Goal: Information Seeking & Learning: Compare options

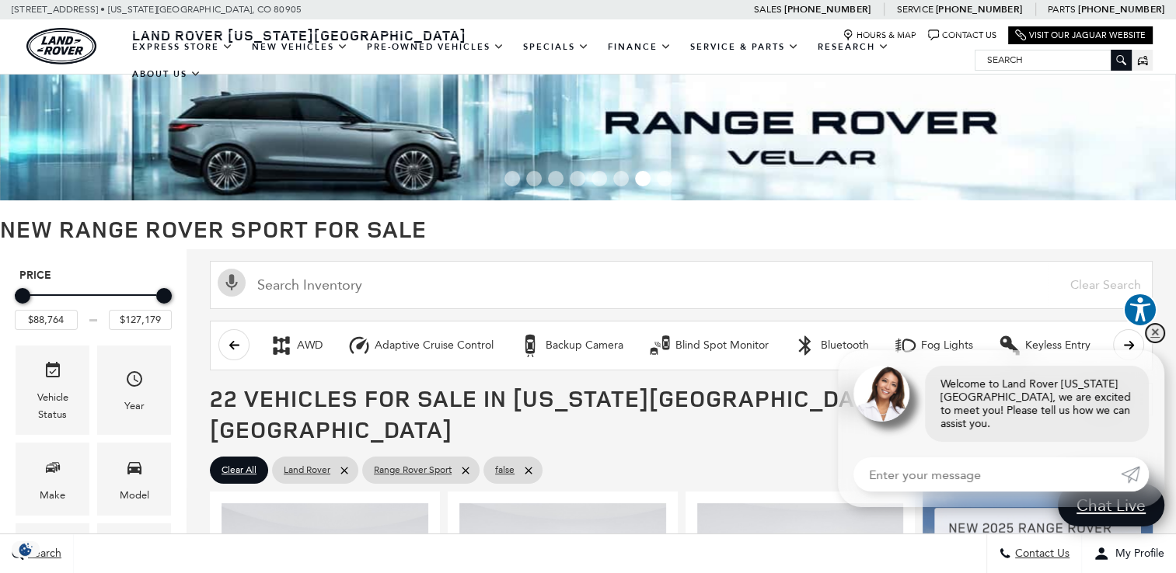
click at [1154, 343] on link "✕" at bounding box center [1154, 333] width 19 height 19
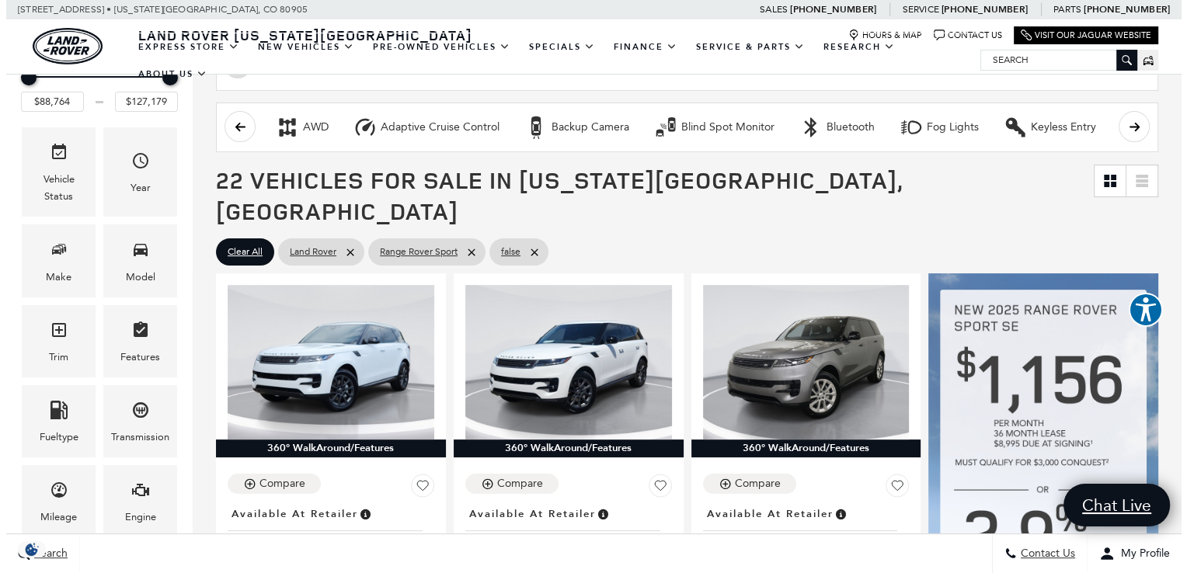
scroll to position [242, 0]
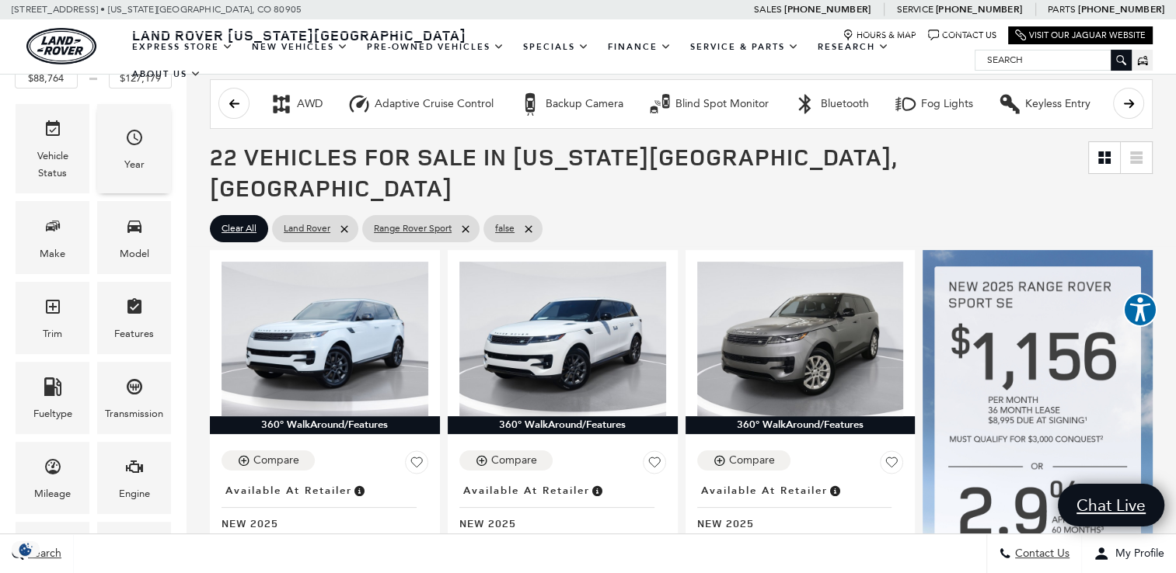
click at [131, 154] on span "Year" at bounding box center [134, 140] width 19 height 32
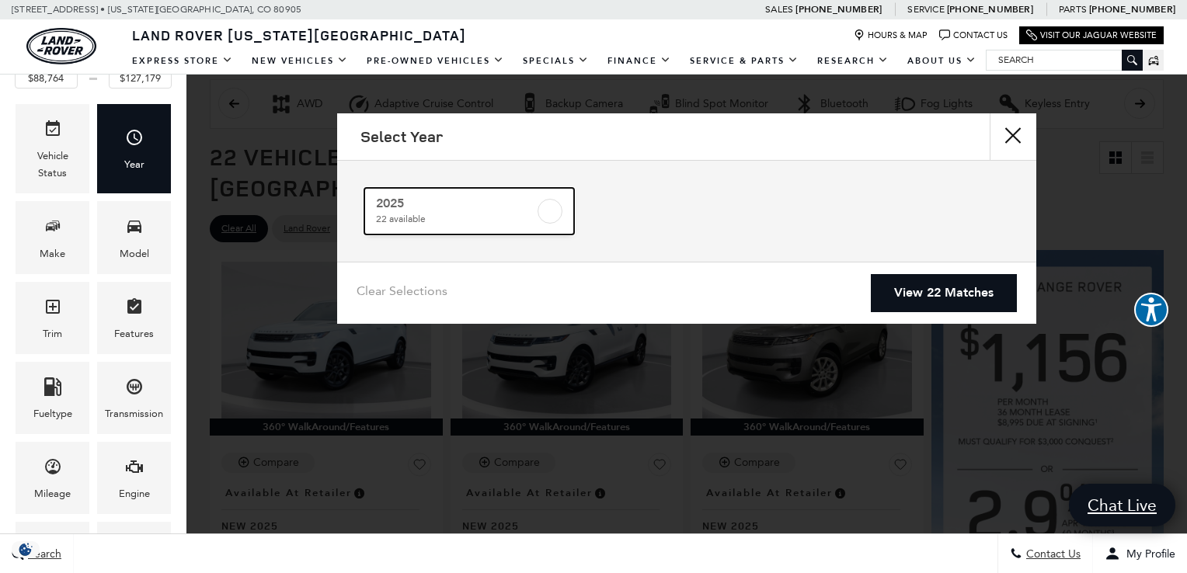
click at [547, 214] on label at bounding box center [550, 211] width 25 height 25
checkbox input "true"
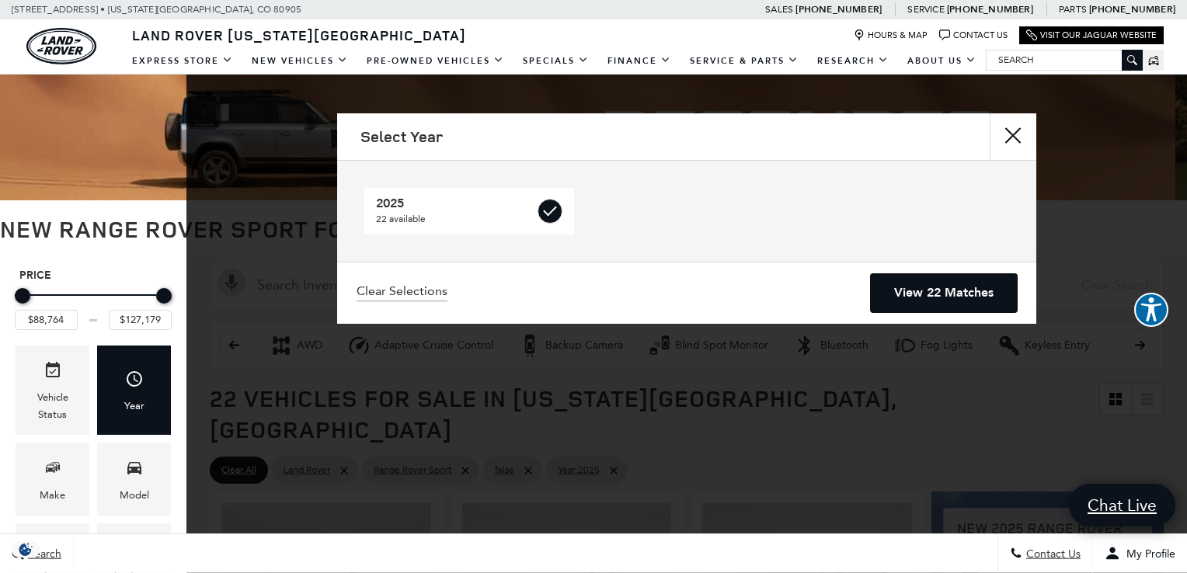
click at [915, 288] on link "View 22 Matches" at bounding box center [944, 293] width 146 height 38
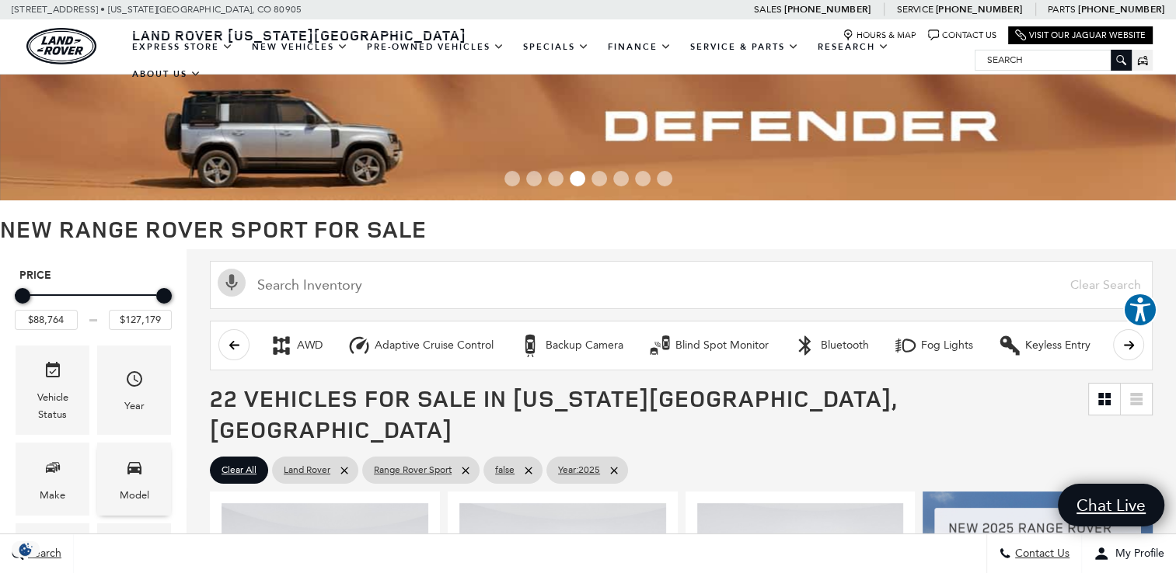
click at [114, 486] on div "Model" at bounding box center [134, 479] width 74 height 72
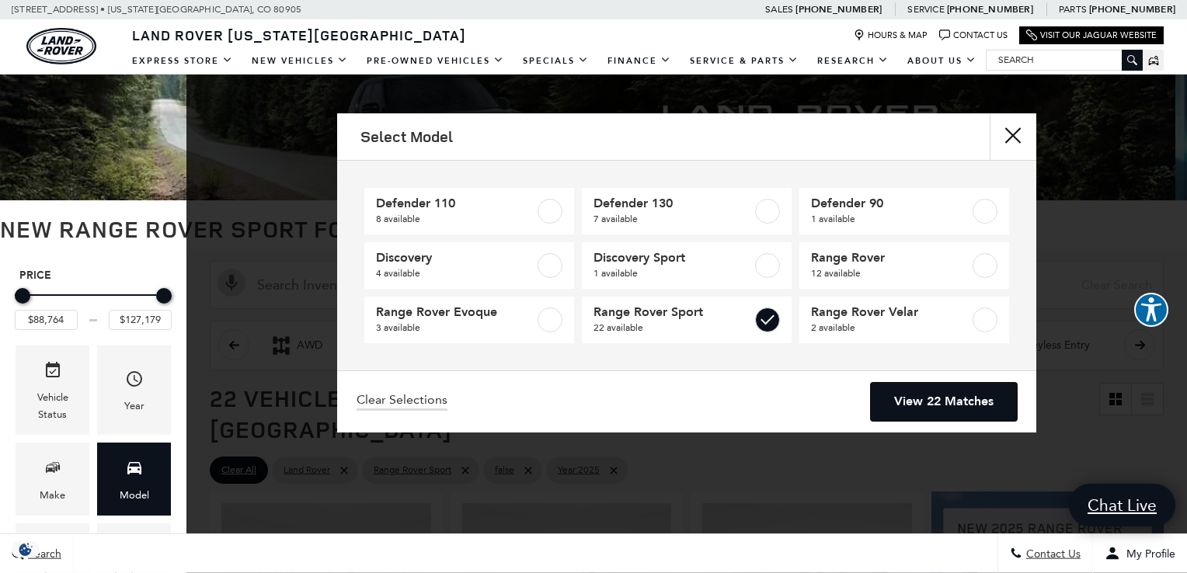
click at [912, 393] on link "View 22 Matches" at bounding box center [944, 402] width 146 height 38
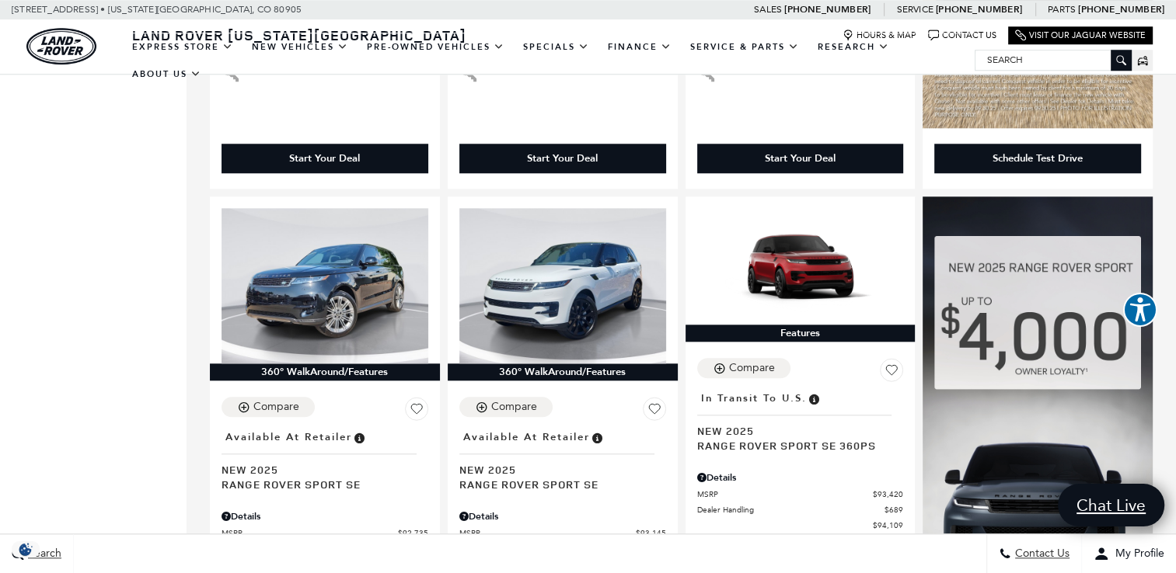
scroll to position [1511, 0]
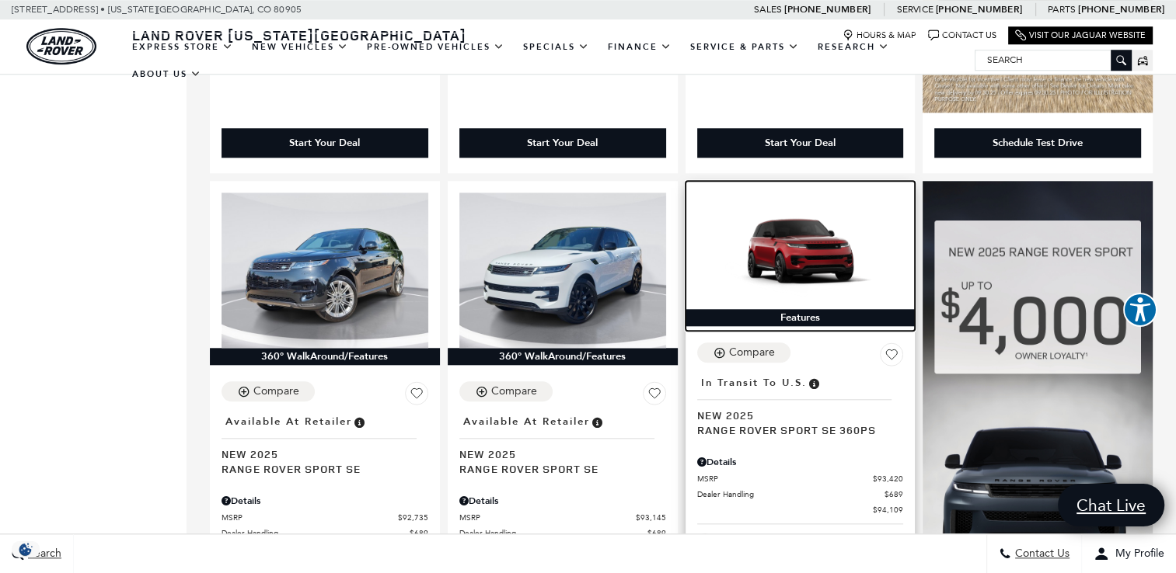
click at [802, 220] on img at bounding box center [800, 251] width 207 height 116
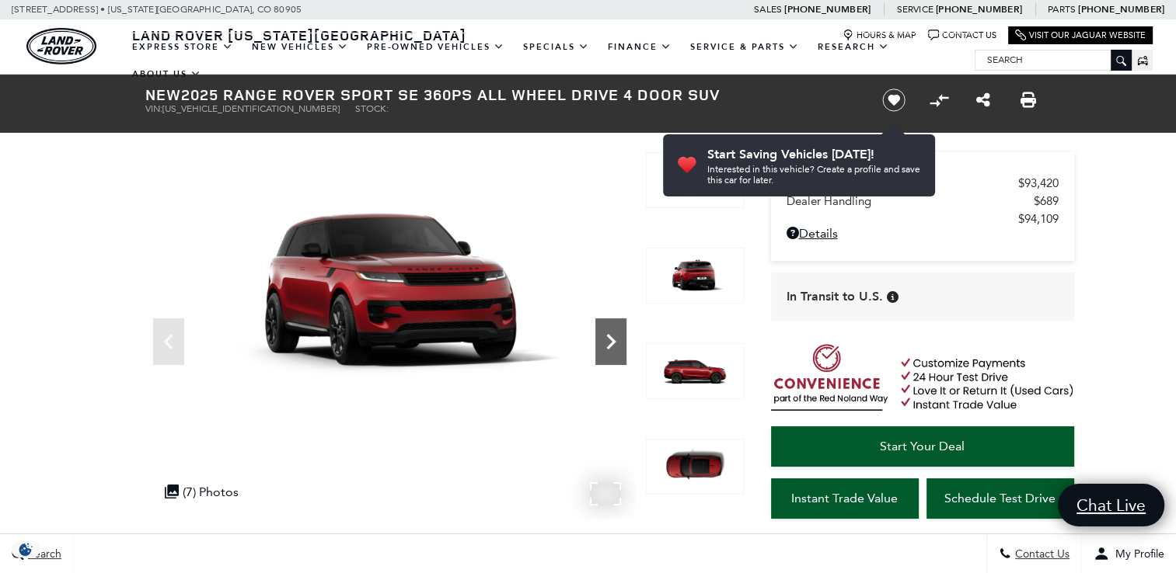
click at [612, 336] on icon "Next" at bounding box center [610, 341] width 31 height 31
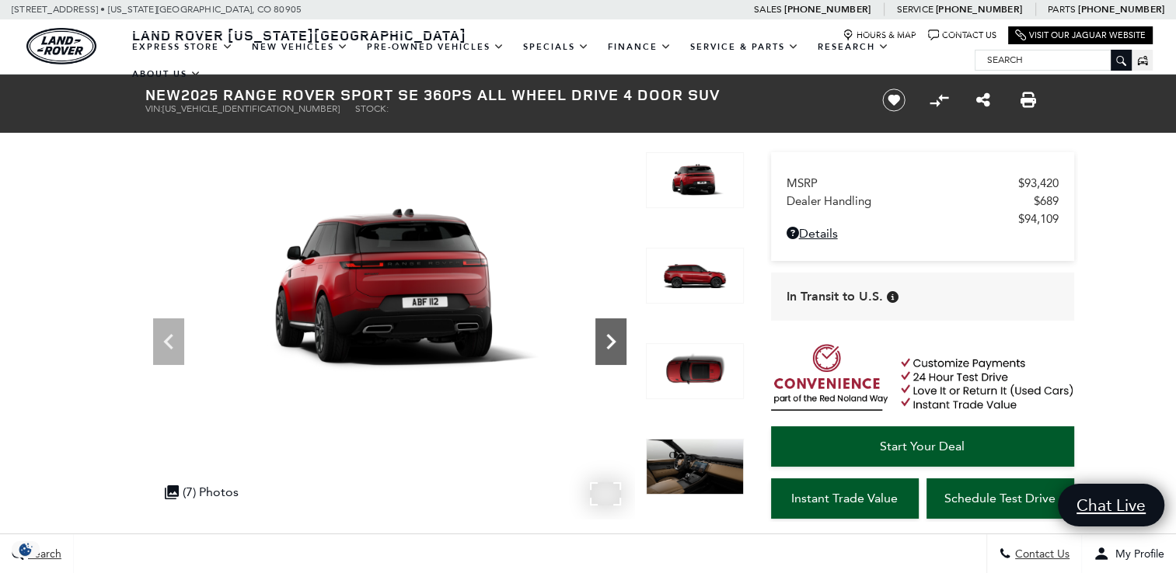
click at [612, 336] on icon "Next" at bounding box center [610, 341] width 31 height 31
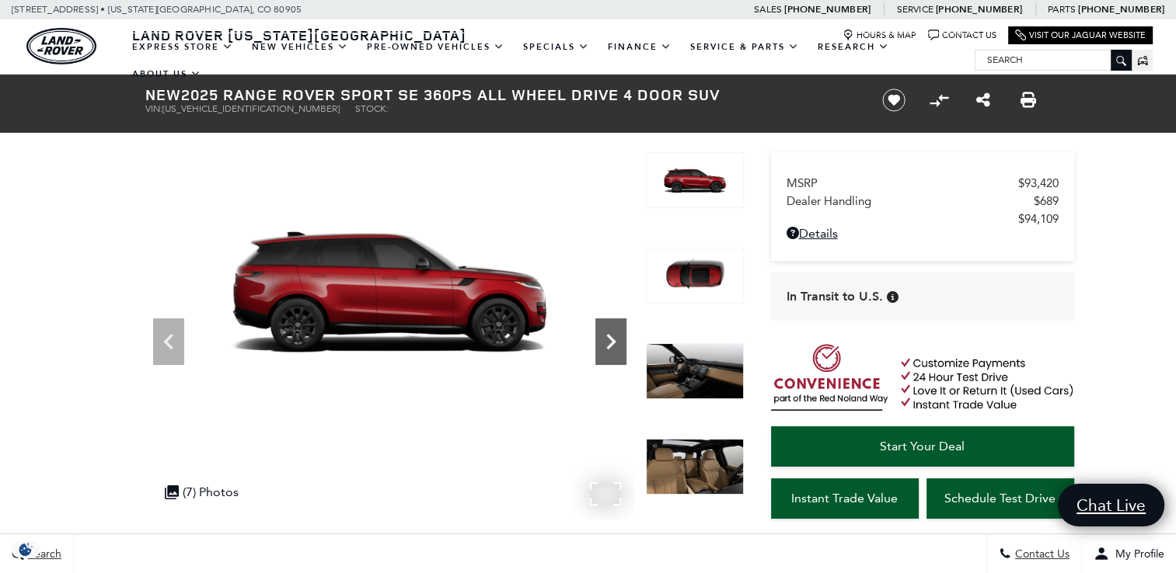
click at [612, 336] on icon "Next" at bounding box center [610, 341] width 31 height 31
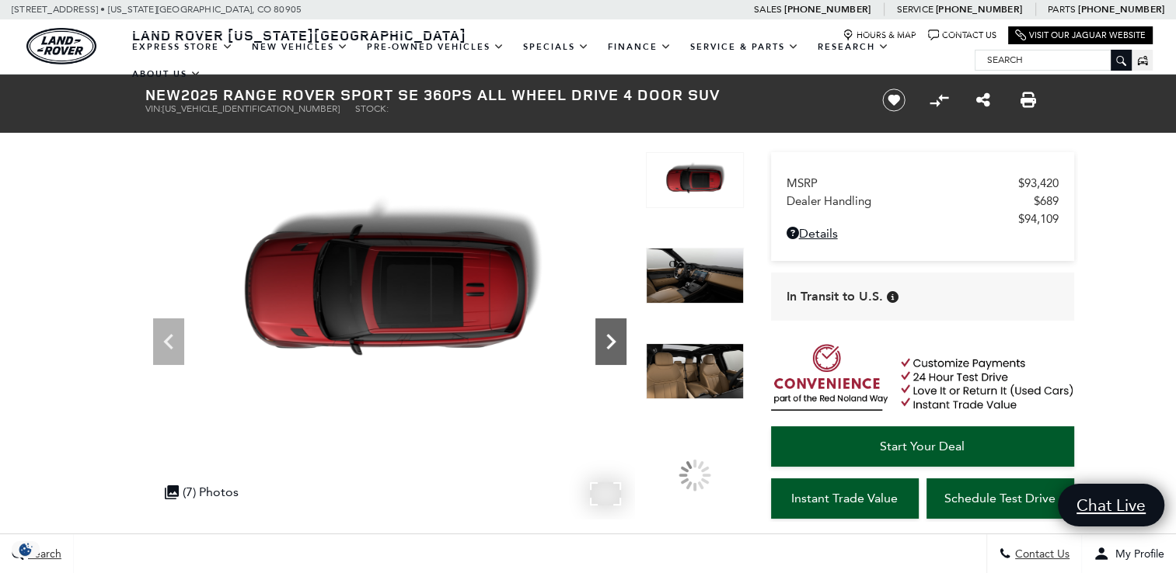
click at [612, 336] on icon "Next" at bounding box center [610, 341] width 31 height 31
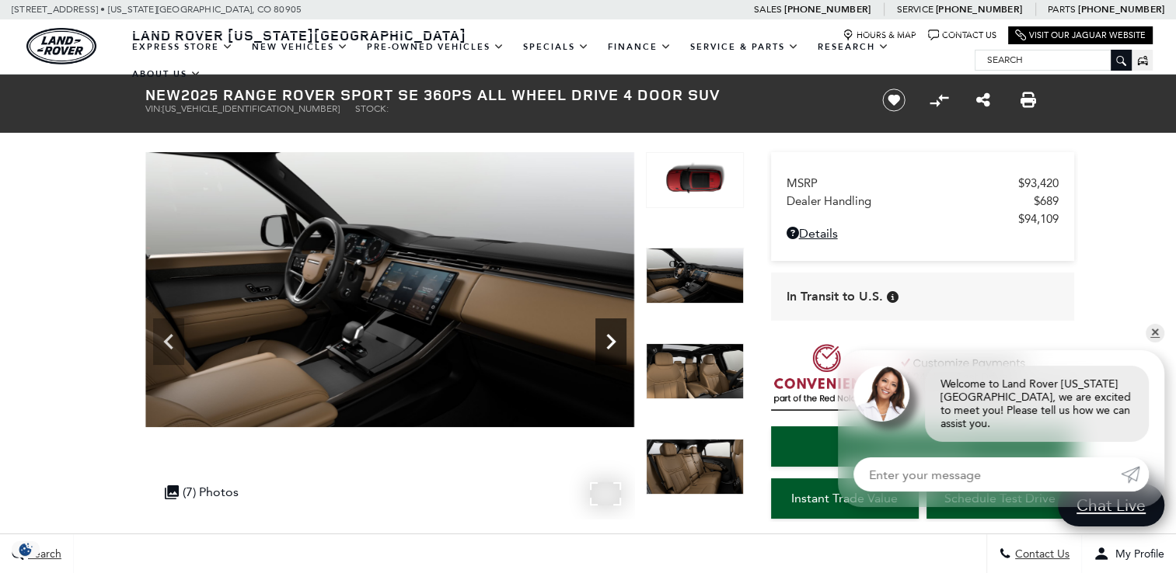
click at [612, 336] on icon "Next" at bounding box center [610, 341] width 31 height 31
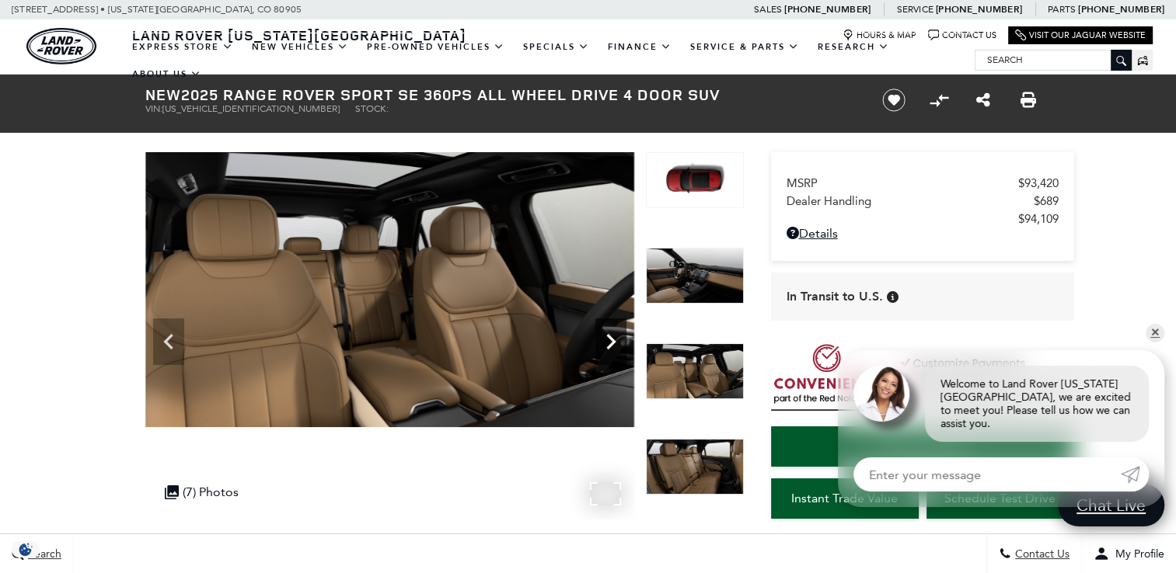
click at [612, 336] on icon "Next" at bounding box center [610, 341] width 31 height 31
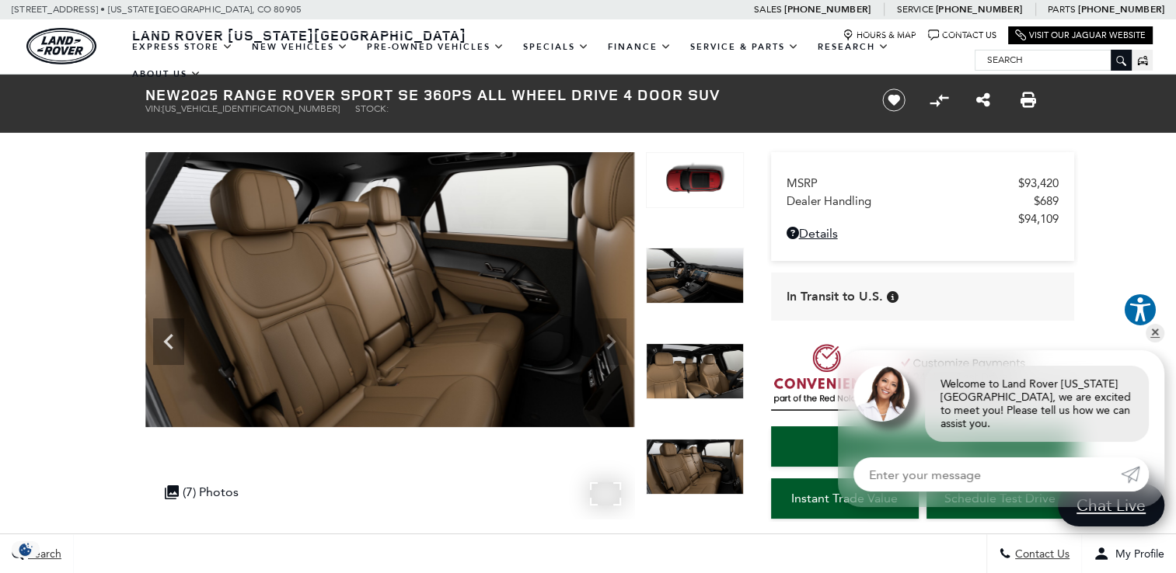
click at [612, 336] on img at bounding box center [389, 289] width 489 height 275
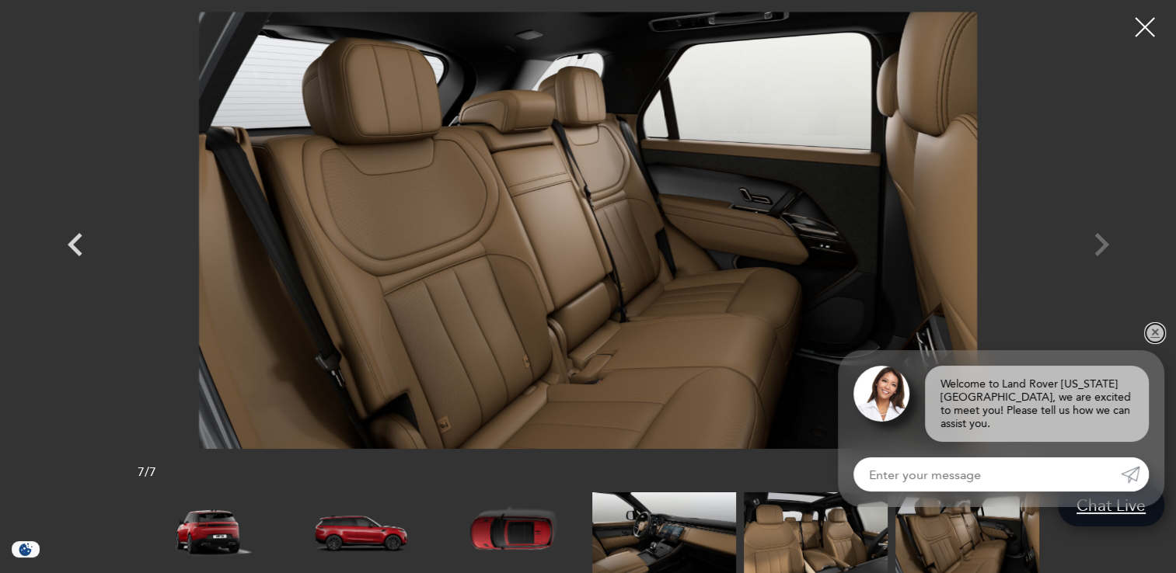
click at [1152, 343] on link "✕" at bounding box center [1154, 333] width 19 height 19
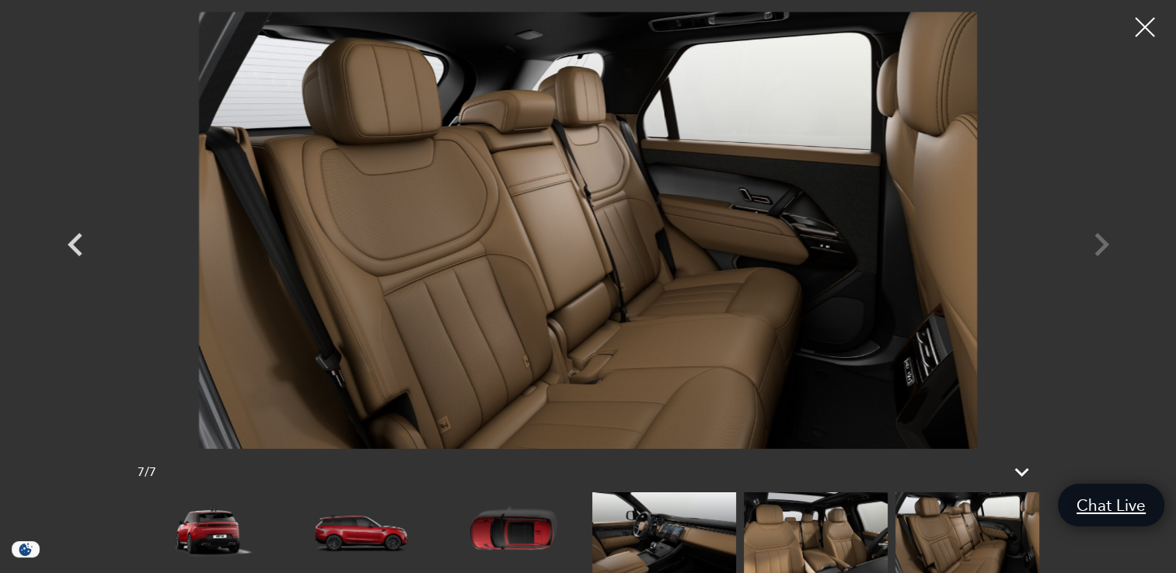
click at [1102, 239] on div at bounding box center [588, 230] width 1088 height 437
click at [1141, 27] on div at bounding box center [1144, 27] width 41 height 41
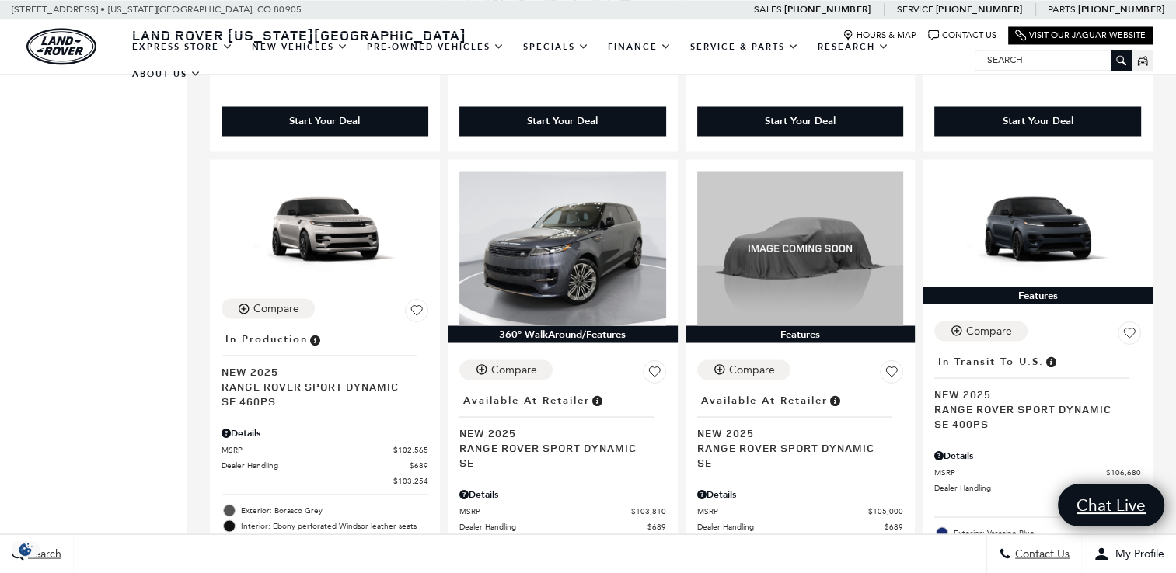
scroll to position [2754, 0]
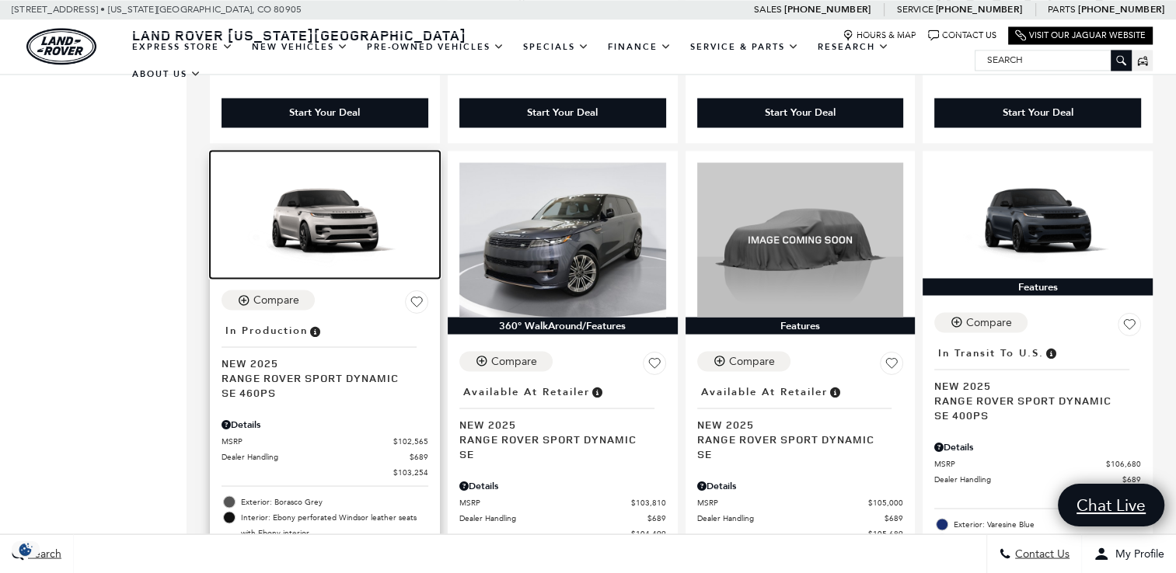
click at [315, 191] on img at bounding box center [324, 220] width 207 height 116
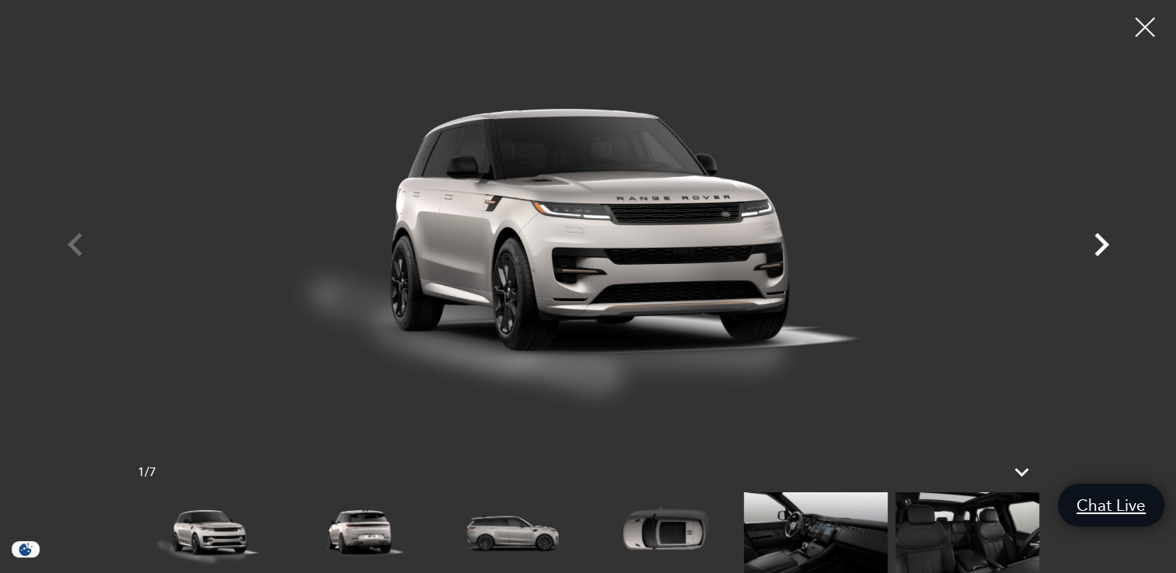
click at [1103, 242] on icon "Next" at bounding box center [1101, 244] width 15 height 23
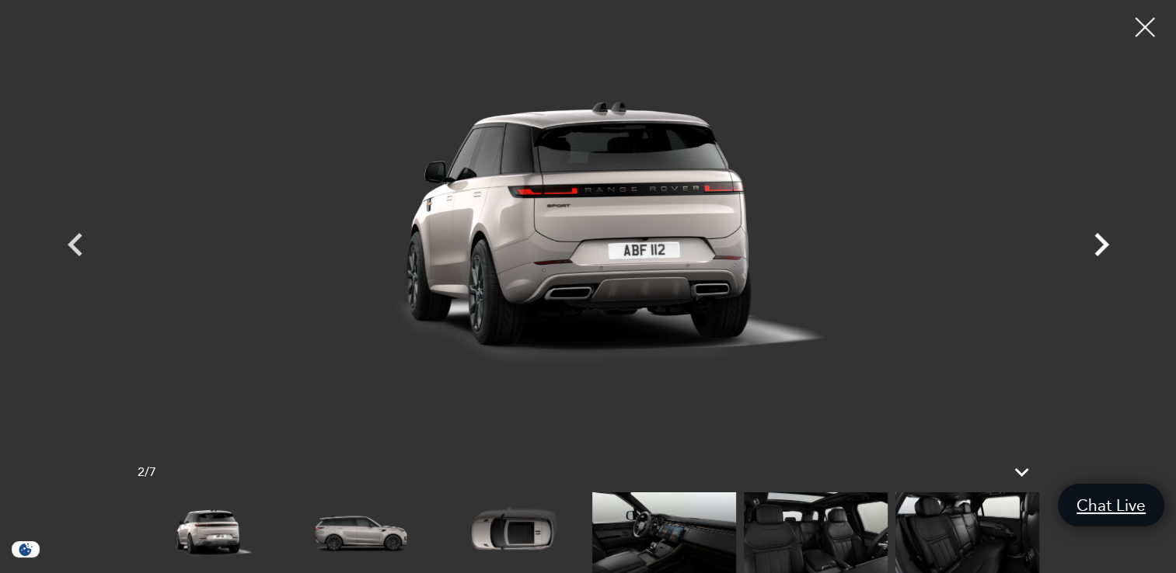
click at [1103, 242] on icon "Next" at bounding box center [1101, 244] width 15 height 23
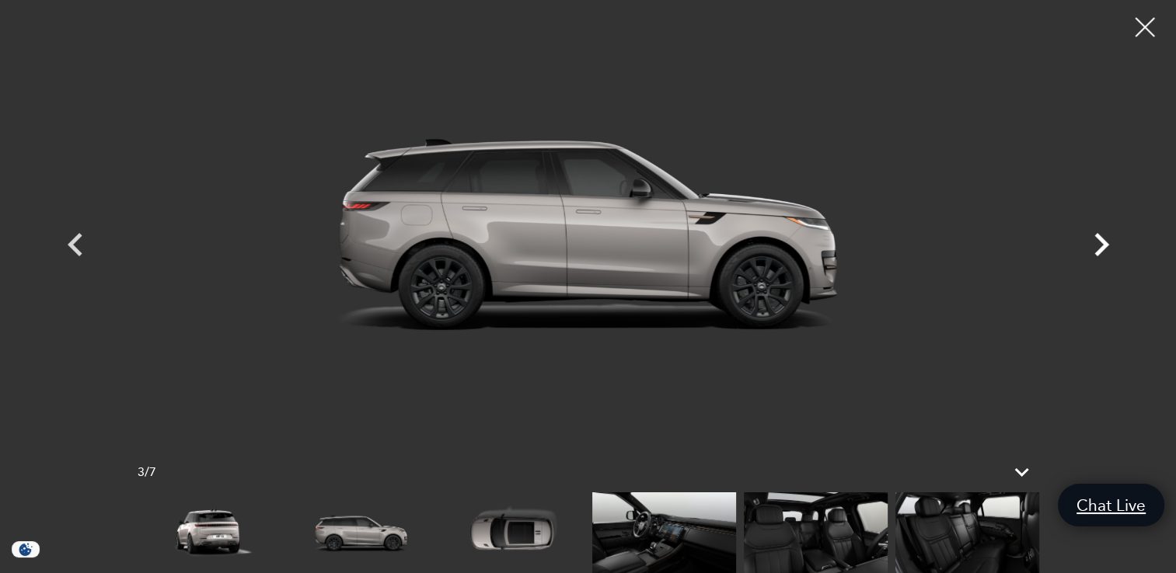
click at [1103, 242] on icon "Next" at bounding box center [1101, 244] width 15 height 23
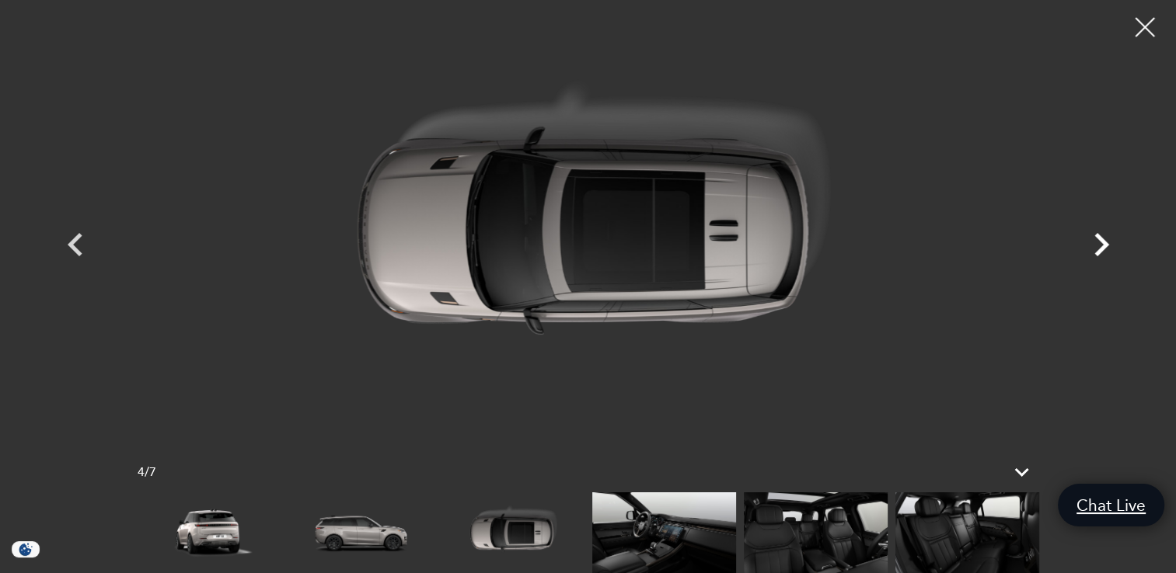
click at [1103, 242] on icon "Next" at bounding box center [1101, 244] width 15 height 23
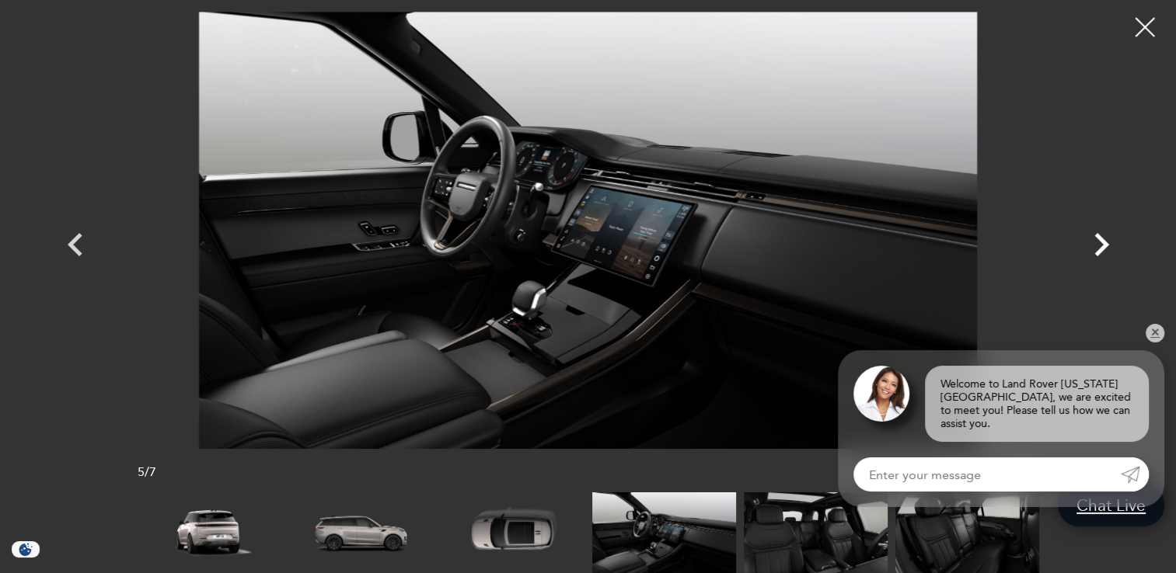
click at [1103, 242] on icon "Next" at bounding box center [1101, 244] width 15 height 23
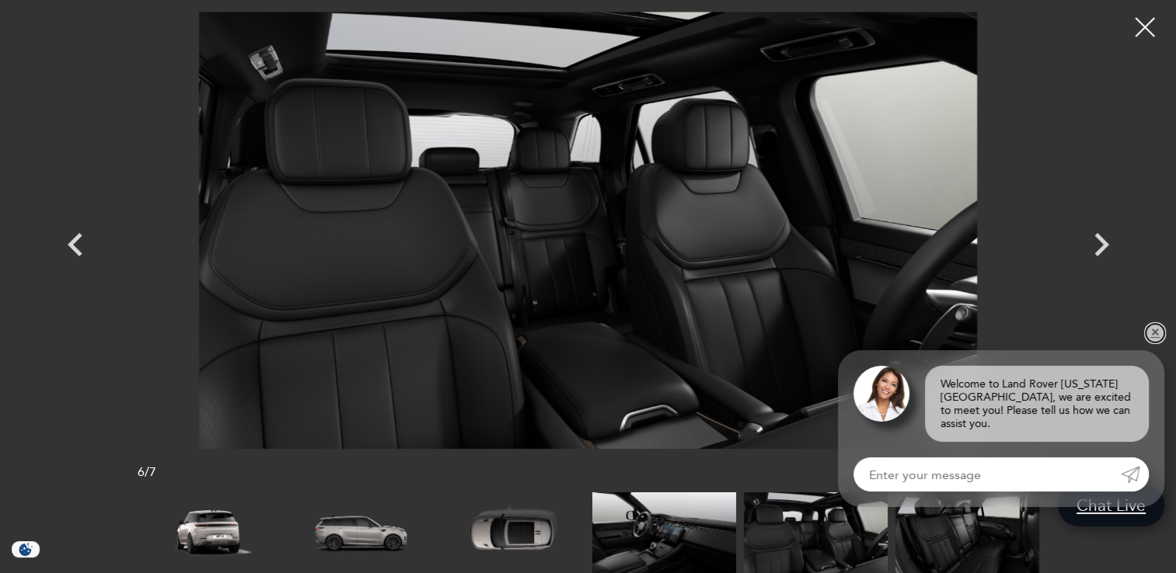
click at [1156, 343] on link "✕" at bounding box center [1154, 333] width 19 height 19
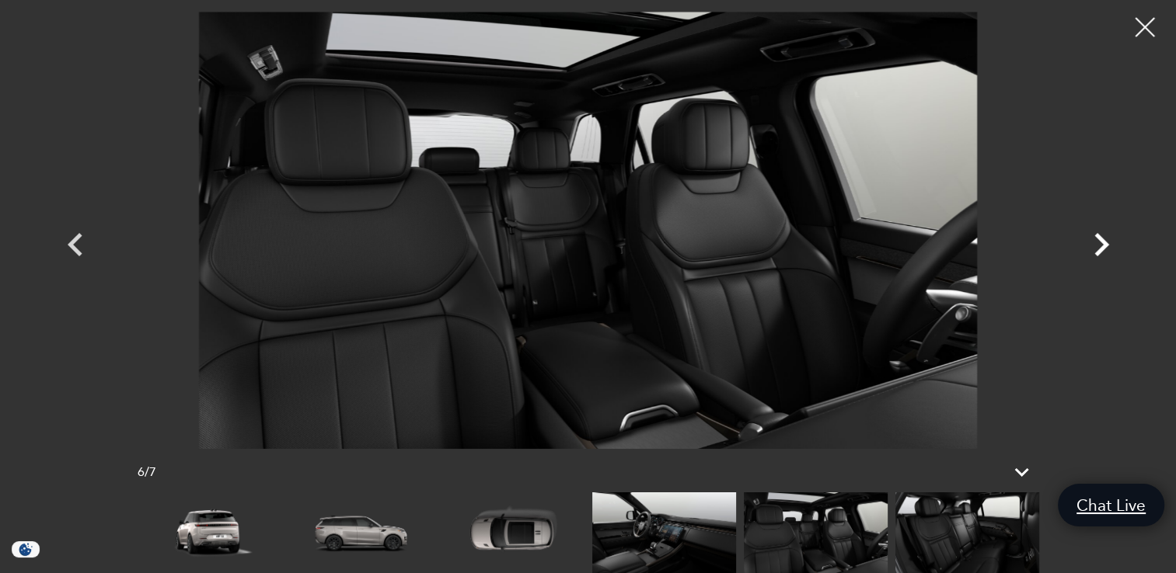
click at [1097, 239] on icon "Next" at bounding box center [1101, 244] width 47 height 47
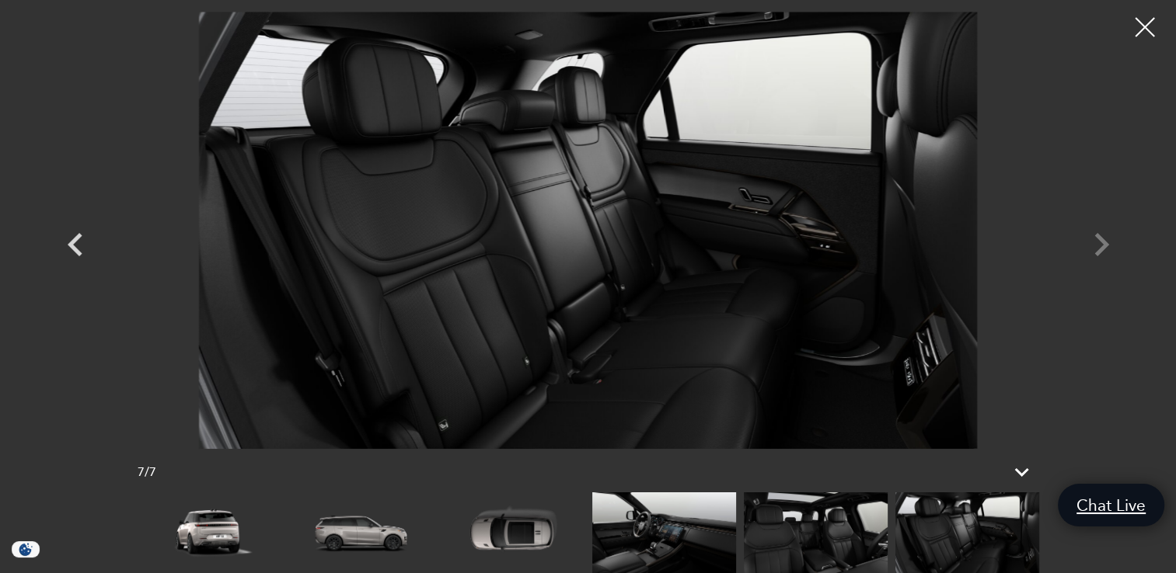
click at [1097, 239] on div at bounding box center [588, 230] width 1088 height 437
click at [68, 243] on icon "Previous" at bounding box center [75, 244] width 15 height 23
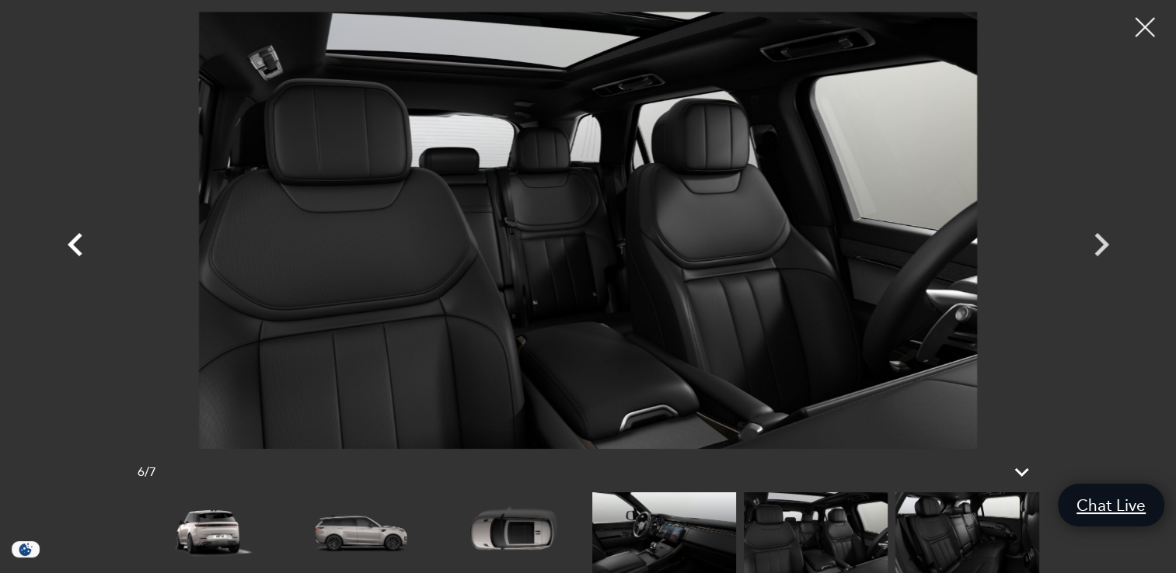
click at [68, 243] on icon "Previous" at bounding box center [75, 244] width 15 height 23
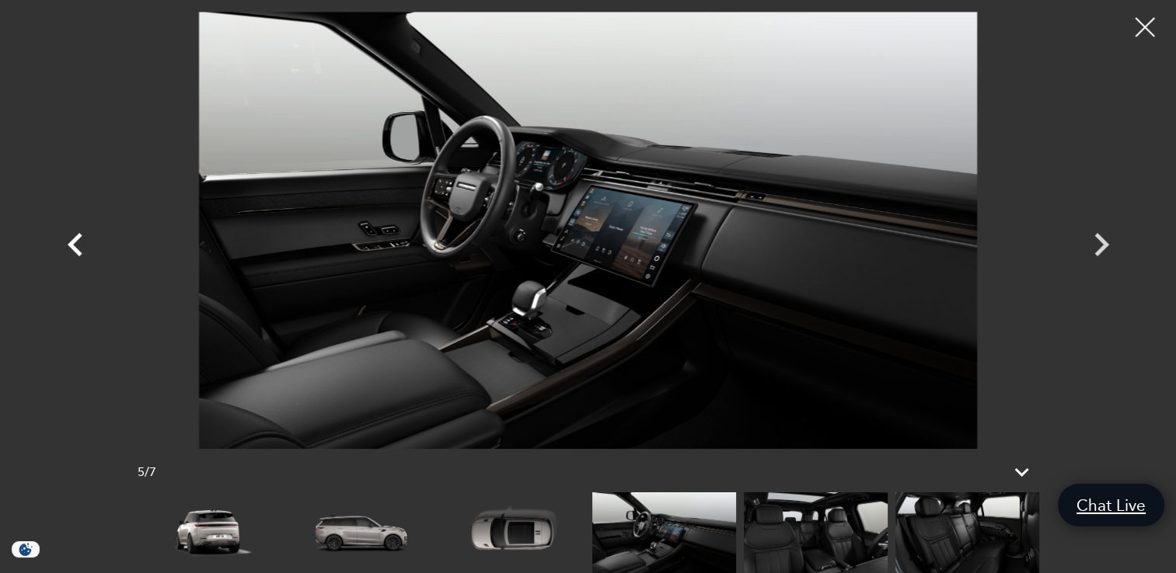
click at [68, 243] on icon "Previous" at bounding box center [75, 244] width 15 height 23
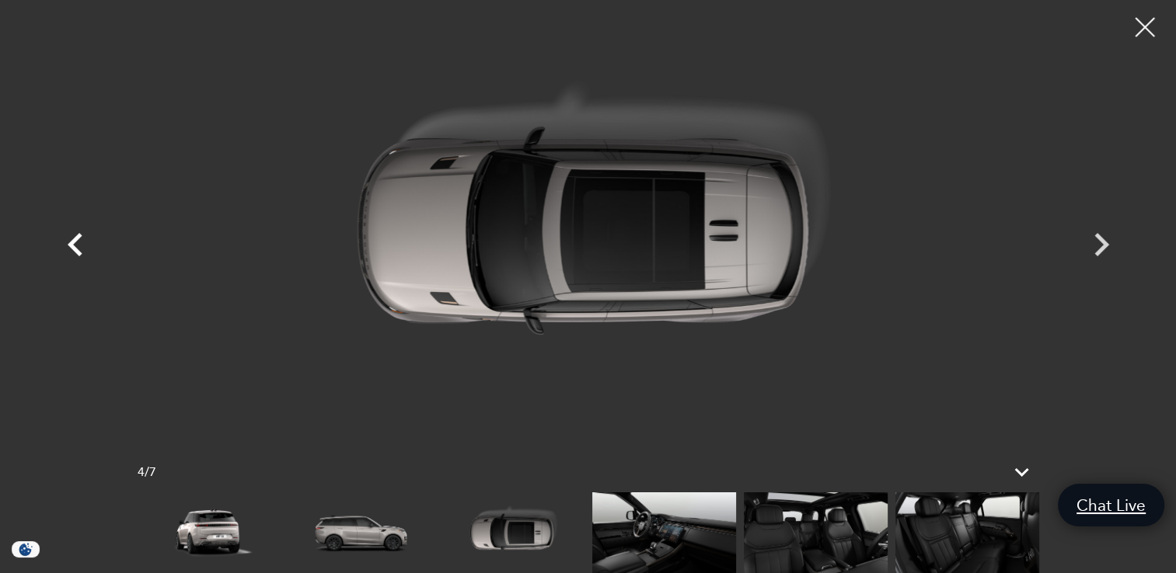
click at [68, 243] on icon "Previous" at bounding box center [75, 244] width 15 height 23
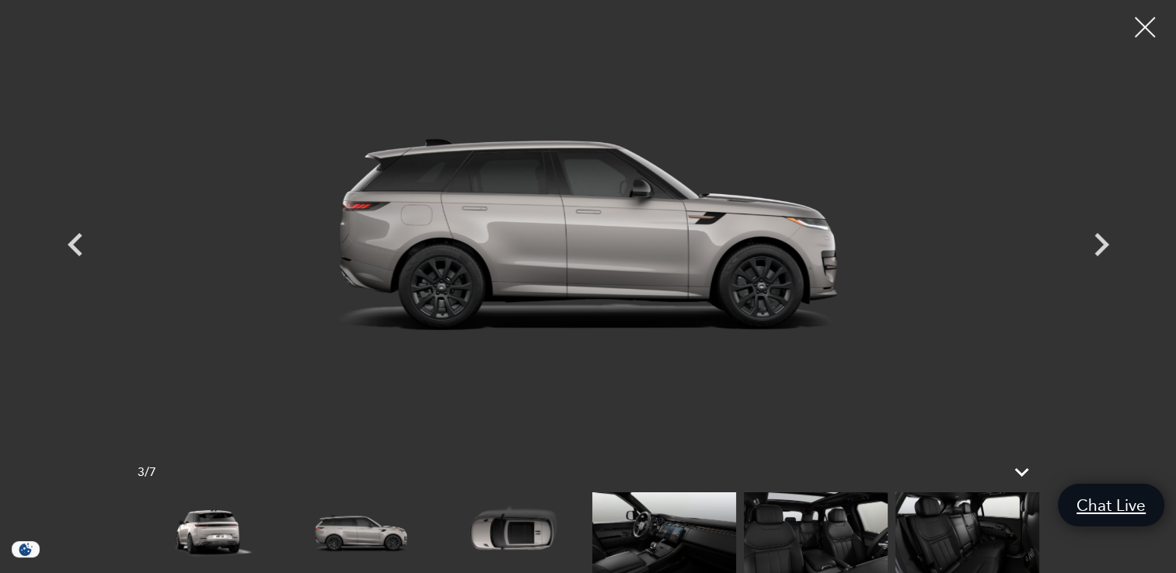
click at [1145, 28] on div at bounding box center [1144, 27] width 41 height 41
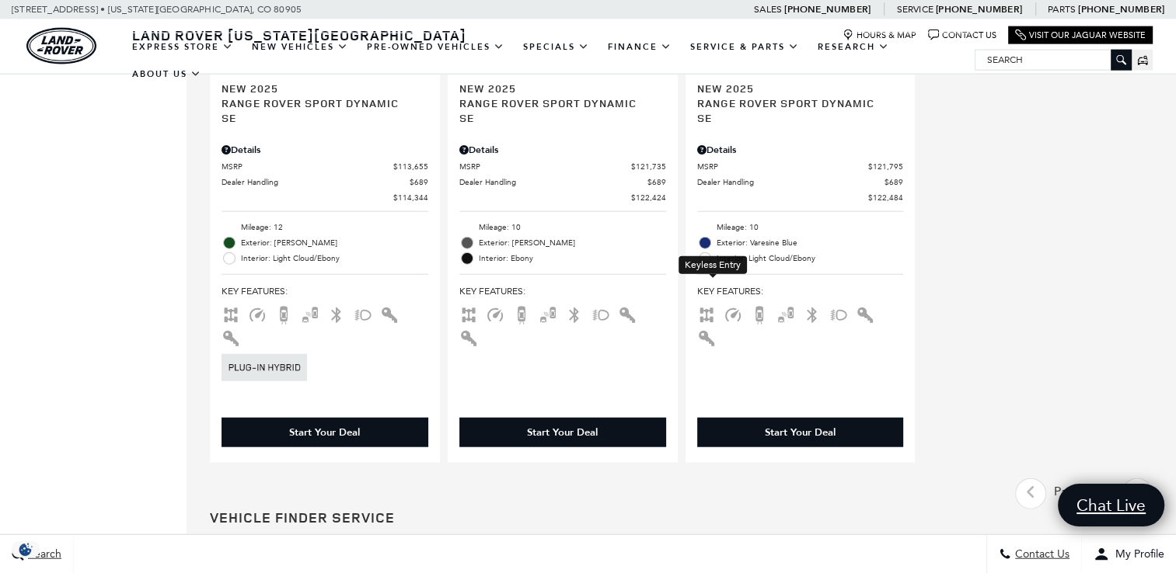
scroll to position [3748, 0]
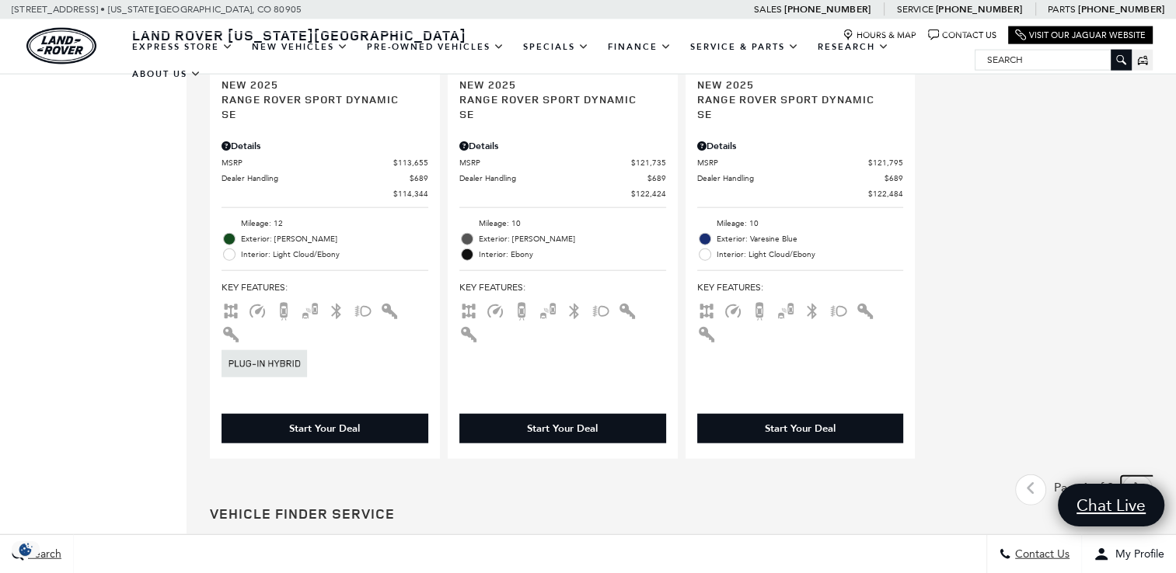
click at [1142, 476] on icon "next page" at bounding box center [1137, 488] width 10 height 25
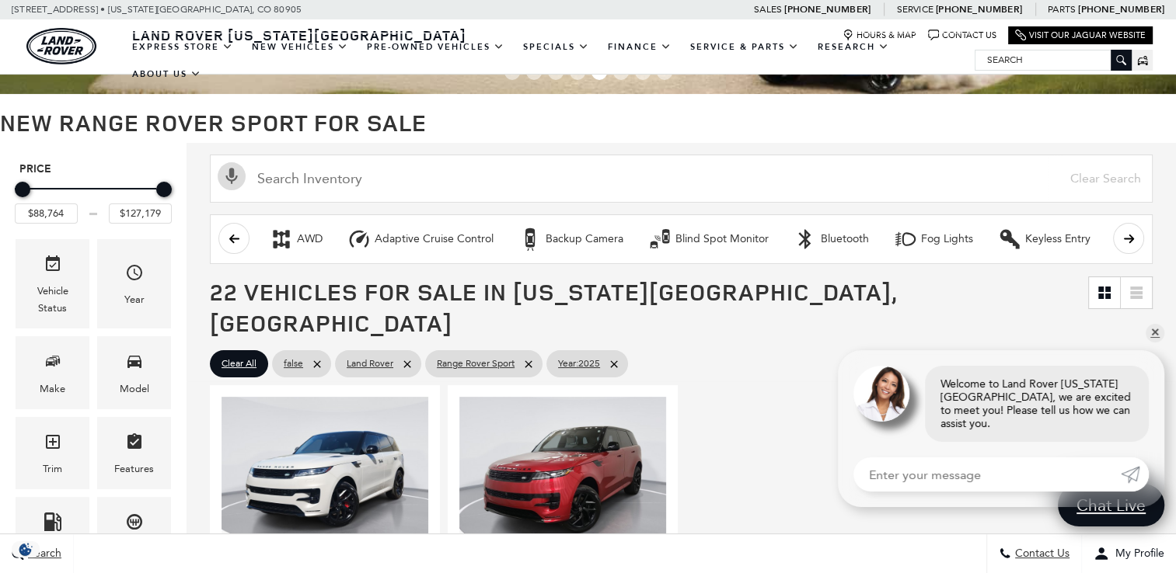
scroll to position [218, 0]
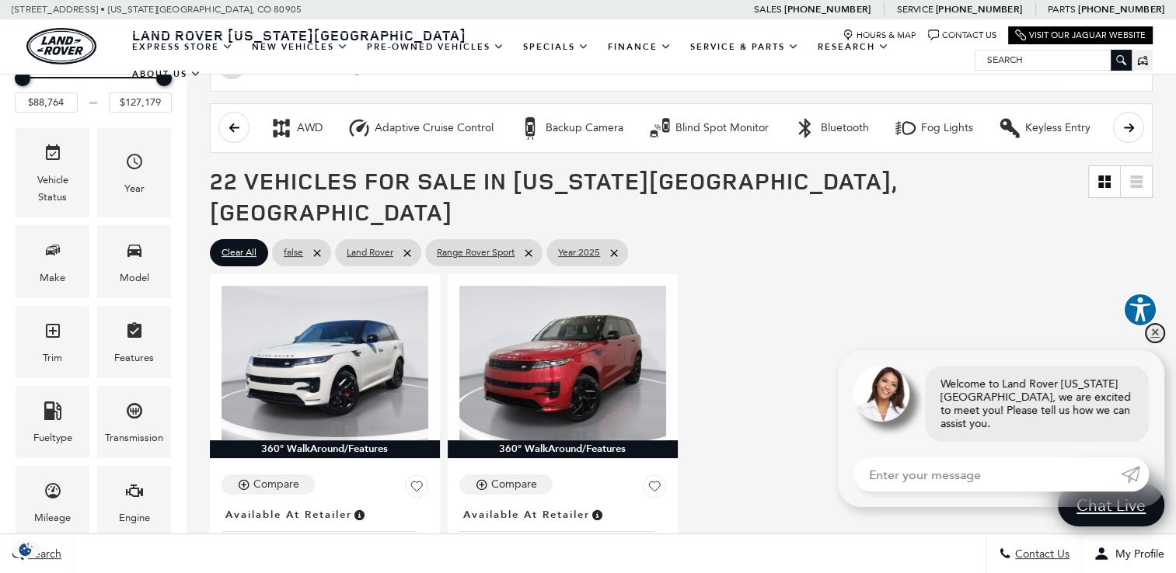
click at [1154, 343] on link "✕" at bounding box center [1154, 333] width 19 height 19
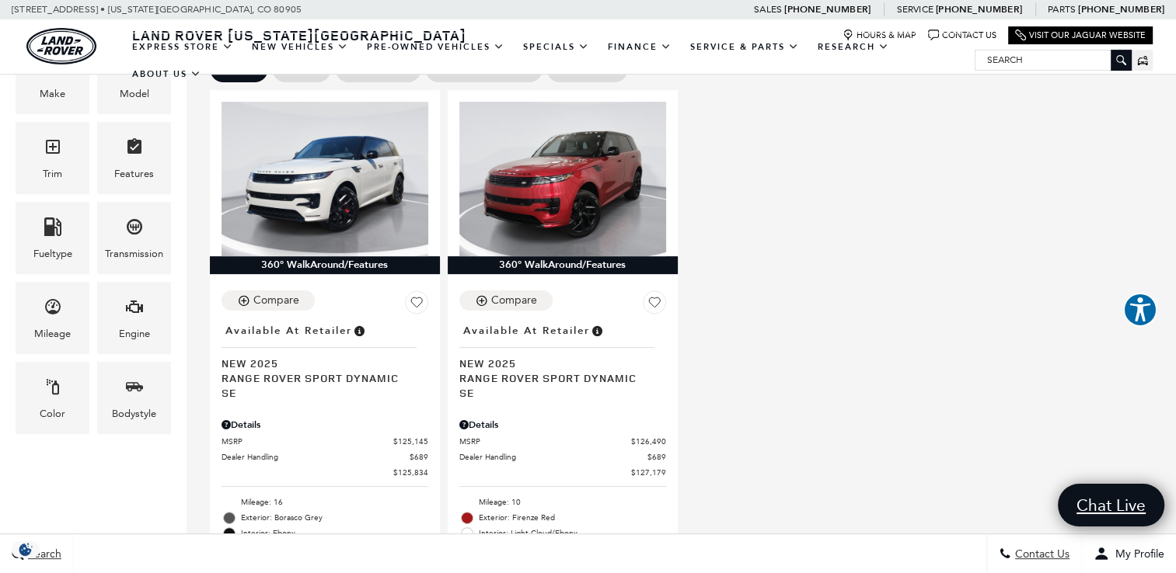
scroll to position [404, 0]
